Goal: Information Seeking & Learning: Learn about a topic

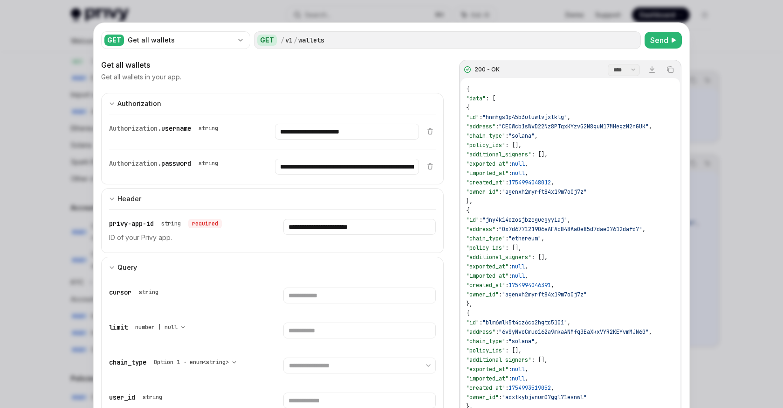
click at [496, 193] on span ""owner_id"" at bounding box center [482, 191] width 33 height 7
drag, startPoint x: 494, startPoint y: 197, endPoint x: 471, endPoint y: 105, distance: 94.1
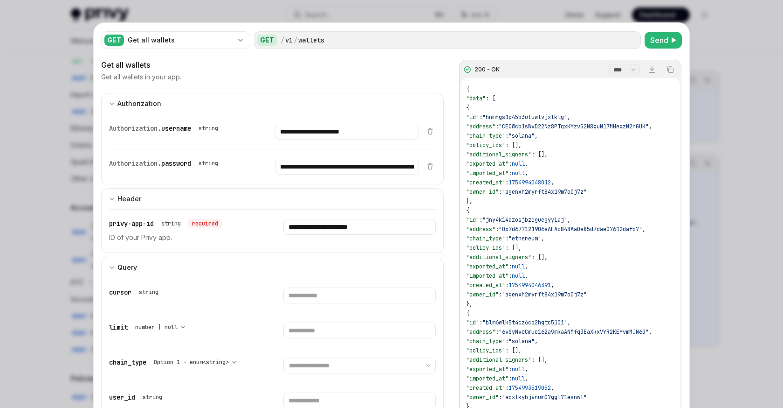
click at [491, 184] on span ""created_at"" at bounding box center [485, 182] width 39 height 7
drag, startPoint x: 492, startPoint y: 196, endPoint x: 466, endPoint y: 109, distance: 91.6
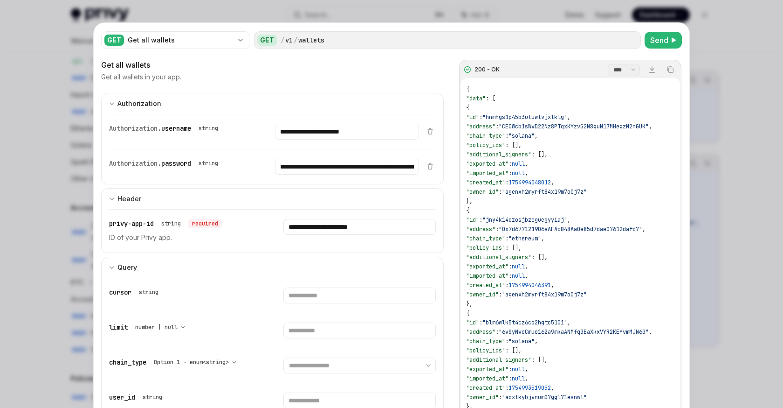
type textarea "*"
